Goal: Task Accomplishment & Management: Manage account settings

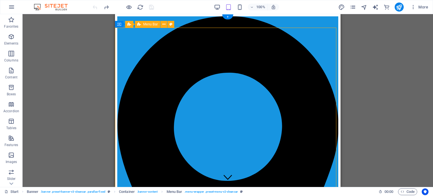
select select "px"
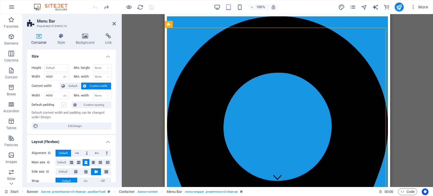
click at [63, 104] on label at bounding box center [63, 104] width 5 height 5
click at [0, 0] on input "Default padding" at bounding box center [0, 0] width 0 height 0
click at [63, 104] on label at bounding box center [63, 104] width 5 height 5
click at [0, 0] on input "Default padding" at bounding box center [0, 0] width 0 height 0
click at [58, 66] on select "Default px rem % vh vw" at bounding box center [57, 68] width 25 height 7
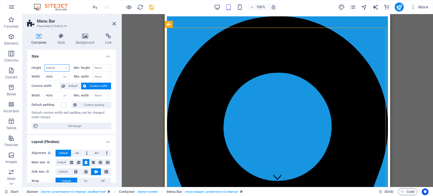
select select "px"
click at [60, 65] on select "Default px rem % vh vw" at bounding box center [57, 68] width 25 height 7
drag, startPoint x: 54, startPoint y: 67, endPoint x: 43, endPoint y: 66, distance: 11.6
click at [43, 66] on div "Height 1000 Default px rem % vh vw" at bounding box center [51, 67] width 38 height 7
type input "0"
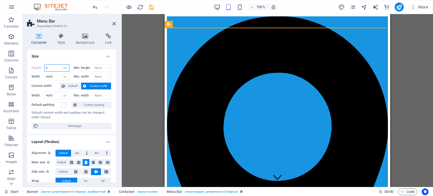
click at [47, 65] on input "0" at bounding box center [57, 68] width 25 height 7
type input "1"
click at [53, 69] on input "1" at bounding box center [57, 68] width 25 height 7
drag, startPoint x: 52, startPoint y: 67, endPoint x: 46, endPoint y: 66, distance: 6.2
click at [46, 66] on input "10" at bounding box center [57, 68] width 25 height 7
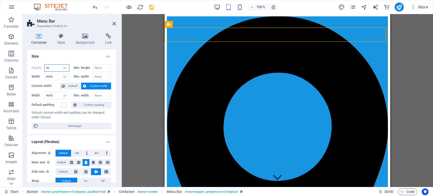
drag, startPoint x: 52, startPoint y: 68, endPoint x: 40, endPoint y: 67, distance: 11.6
click at [40, 67] on div "Height 50 Default px rem % vh vw" at bounding box center [51, 67] width 38 height 7
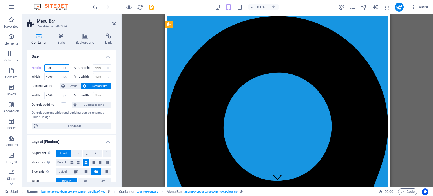
drag, startPoint x: 56, startPoint y: 69, endPoint x: 43, endPoint y: 69, distance: 13.5
click at [43, 69] on div "Height 100 Default px rem % vh vw" at bounding box center [51, 67] width 38 height 7
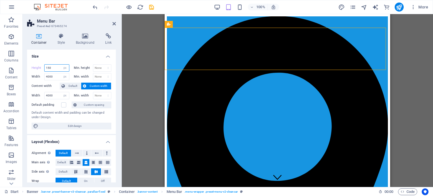
drag, startPoint x: 55, startPoint y: 70, endPoint x: 44, endPoint y: 70, distance: 10.7
click at [44, 70] on div "150 Default px rem % vh vw" at bounding box center [56, 67] width 25 height 7
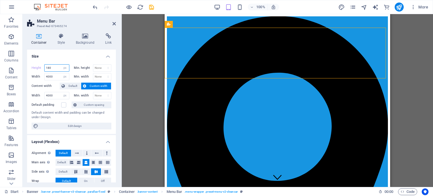
drag, startPoint x: 54, startPoint y: 68, endPoint x: 41, endPoint y: 69, distance: 13.3
click at [41, 69] on div "Height 180 Default px rem % vh vw" at bounding box center [51, 67] width 38 height 7
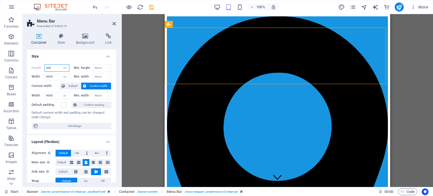
drag, startPoint x: 53, startPoint y: 69, endPoint x: 45, endPoint y: 69, distance: 8.2
click at [45, 69] on input "200" at bounding box center [57, 68] width 25 height 7
drag, startPoint x: 56, startPoint y: 65, endPoint x: 43, endPoint y: 63, distance: 13.1
click at [43, 63] on div "Height 210 Default px rem % vh vw Min. height None px rem % vh vw Width 4000 De…" at bounding box center [71, 97] width 89 height 74
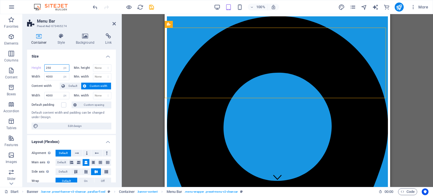
drag, startPoint x: 56, startPoint y: 67, endPoint x: 46, endPoint y: 67, distance: 10.1
click at [46, 67] on input "250" at bounding box center [57, 68] width 25 height 7
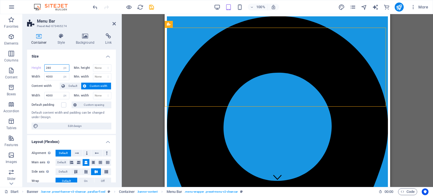
click at [51, 67] on input "280" at bounding box center [57, 68] width 25 height 7
type input "2"
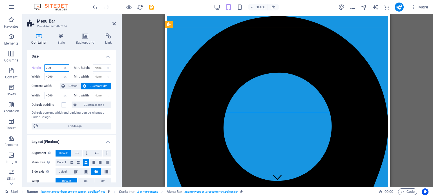
click at [50, 68] on input "300" at bounding box center [57, 68] width 25 height 7
type input "320"
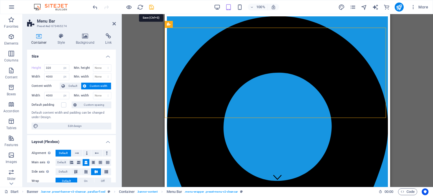
click at [150, 6] on icon "save" at bounding box center [151, 7] width 6 height 6
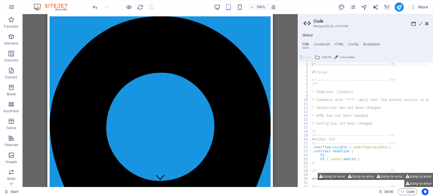
click at [426, 22] on icon at bounding box center [426, 23] width 3 height 5
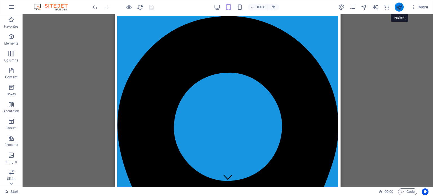
click at [400, 6] on icon "publish" at bounding box center [399, 7] width 6 height 6
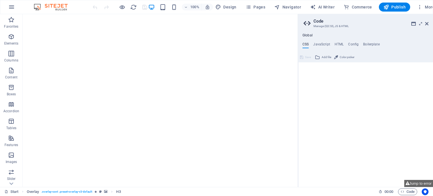
type textarea "/*------------------------------------*\"
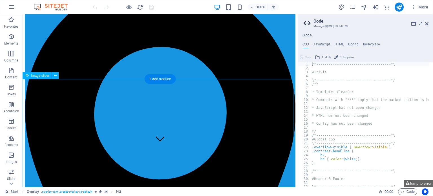
scroll to position [34, 0]
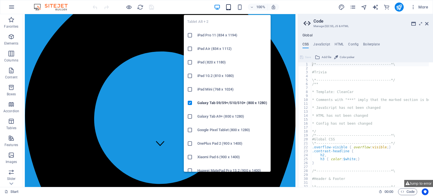
click at [227, 7] on icon "button" at bounding box center [228, 7] width 6 height 6
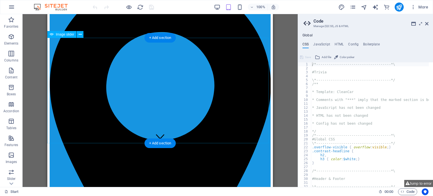
scroll to position [0, 0]
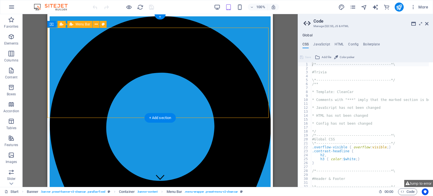
select select "px"
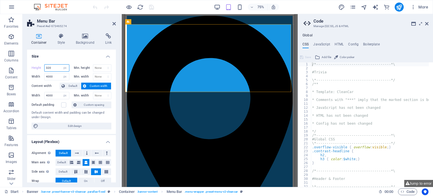
click at [52, 67] on input "320" at bounding box center [57, 68] width 25 height 7
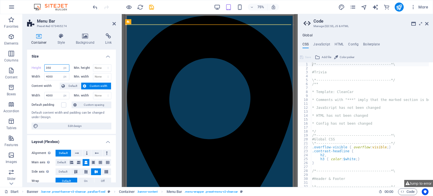
type input "350"
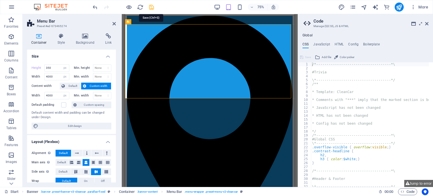
click at [152, 6] on icon "save" at bounding box center [151, 7] width 6 height 6
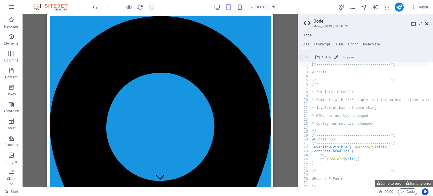
click at [428, 24] on icon at bounding box center [426, 23] width 3 height 5
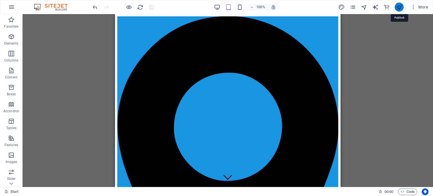
click at [400, 6] on icon "publish" at bounding box center [399, 7] width 6 height 6
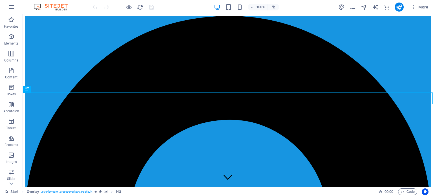
scroll to position [202, 0]
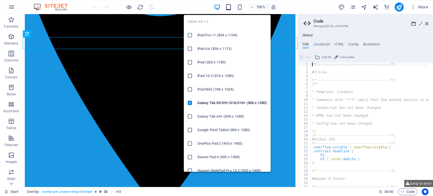
click at [228, 6] on icon "button" at bounding box center [228, 7] width 6 height 6
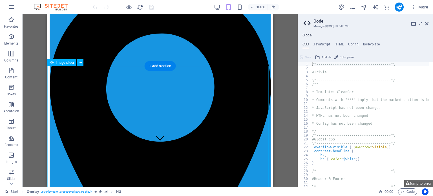
scroll to position [4, 0]
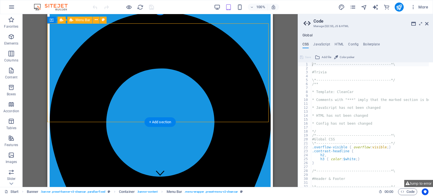
select select "px"
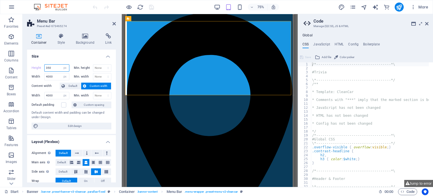
click at [52, 67] on input "350" at bounding box center [57, 68] width 25 height 7
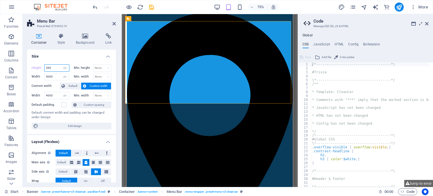
type input "390"
click at [151, 6] on icon "save" at bounding box center [151, 7] width 6 height 6
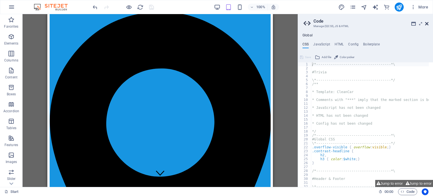
click at [427, 21] on icon at bounding box center [426, 23] width 3 height 5
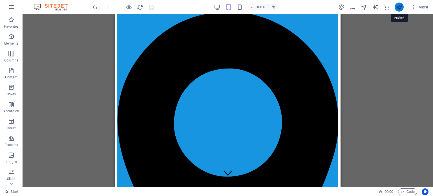
click at [399, 5] on icon "publish" at bounding box center [399, 7] width 6 height 6
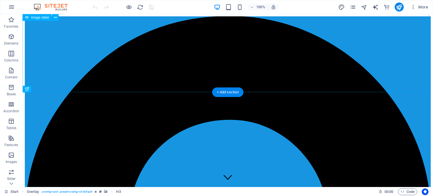
scroll to position [202, 0]
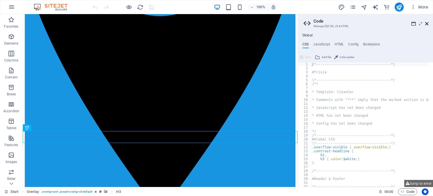
click at [428, 23] on icon at bounding box center [426, 23] width 3 height 5
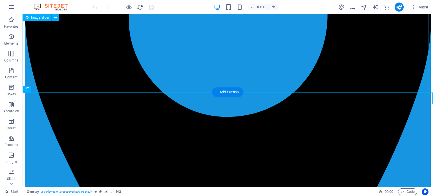
scroll to position [342, 0]
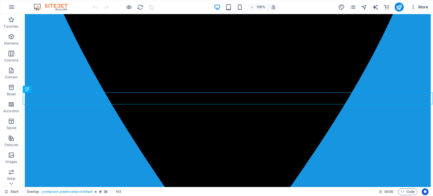
click at [412, 6] on icon "button" at bounding box center [413, 7] width 6 height 6
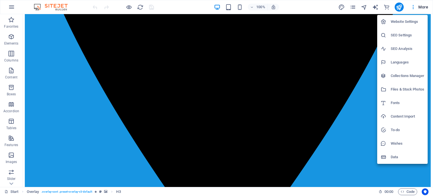
click at [399, 20] on h6 "Website Settings" at bounding box center [408, 21] width 34 height 7
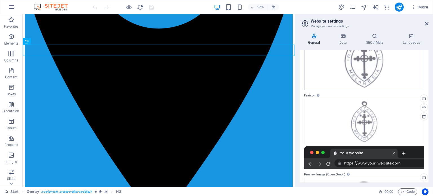
scroll to position [0, 0]
